Goal: Navigation & Orientation: Find specific page/section

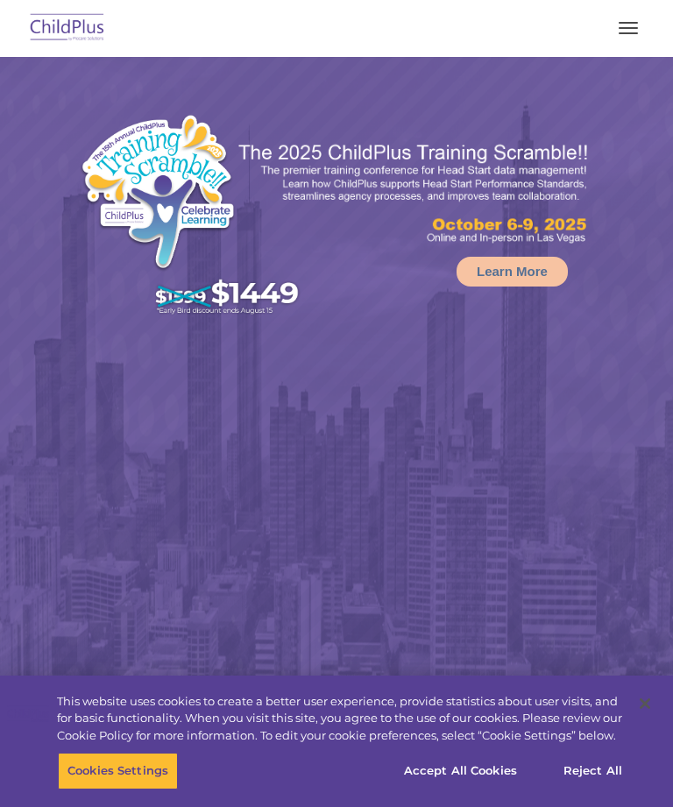
select select "MEDIUM"
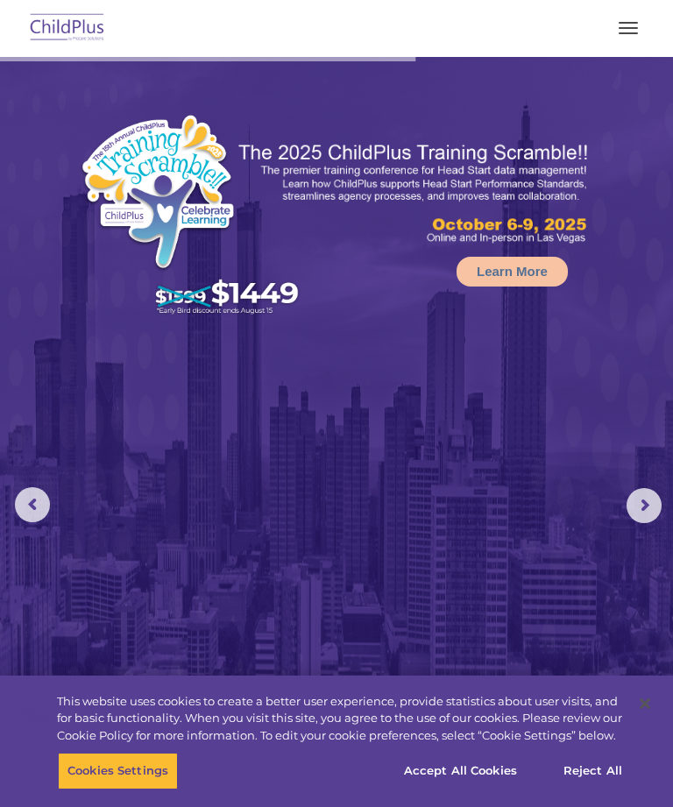
click at [76, 48] on img at bounding box center [67, 28] width 82 height 41
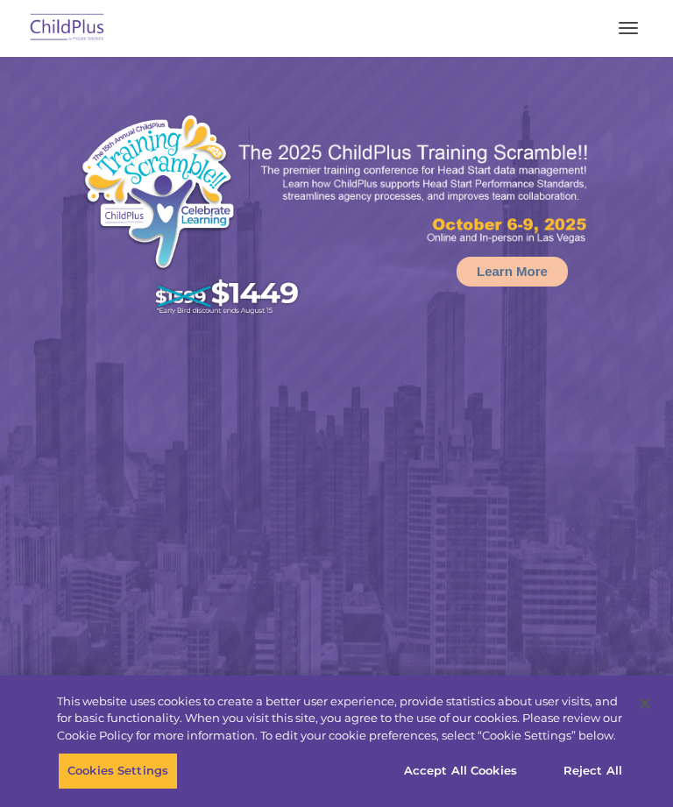
select select "MEDIUM"
